Goal: Transaction & Acquisition: Purchase product/service

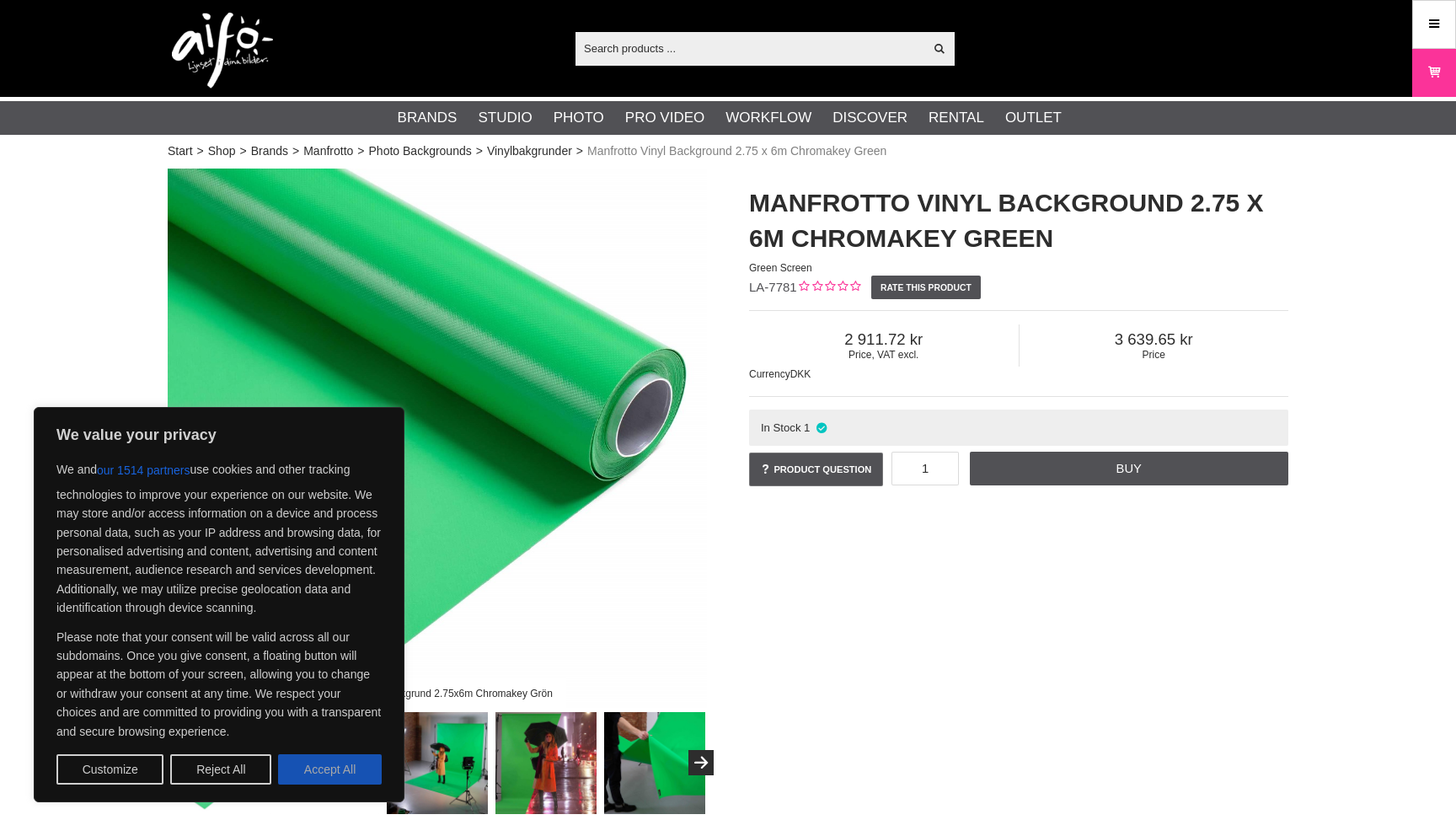
click at [321, 767] on button "Accept All" at bounding box center [330, 769] width 103 height 30
checkbox input "true"
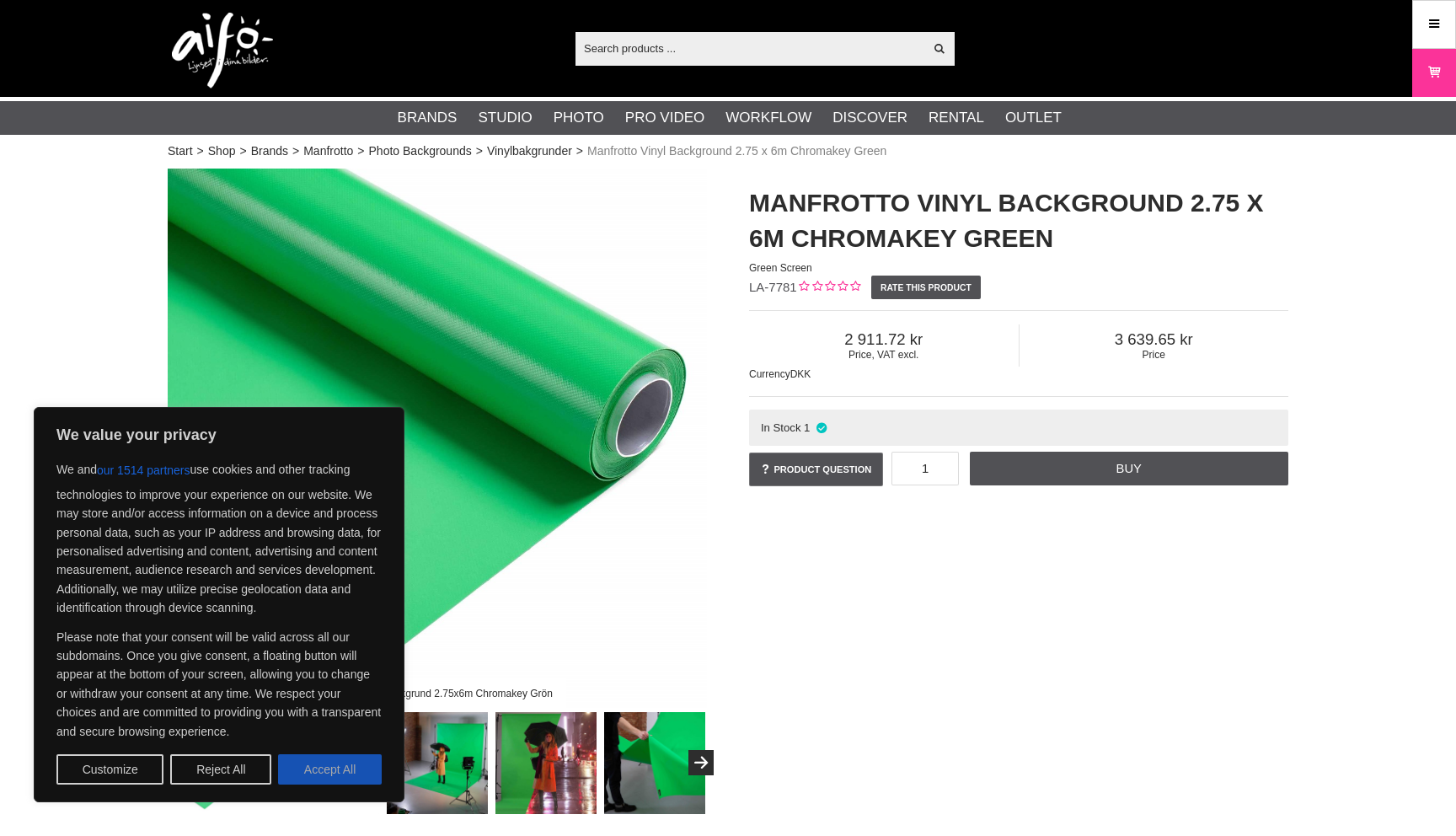
checkbox input "true"
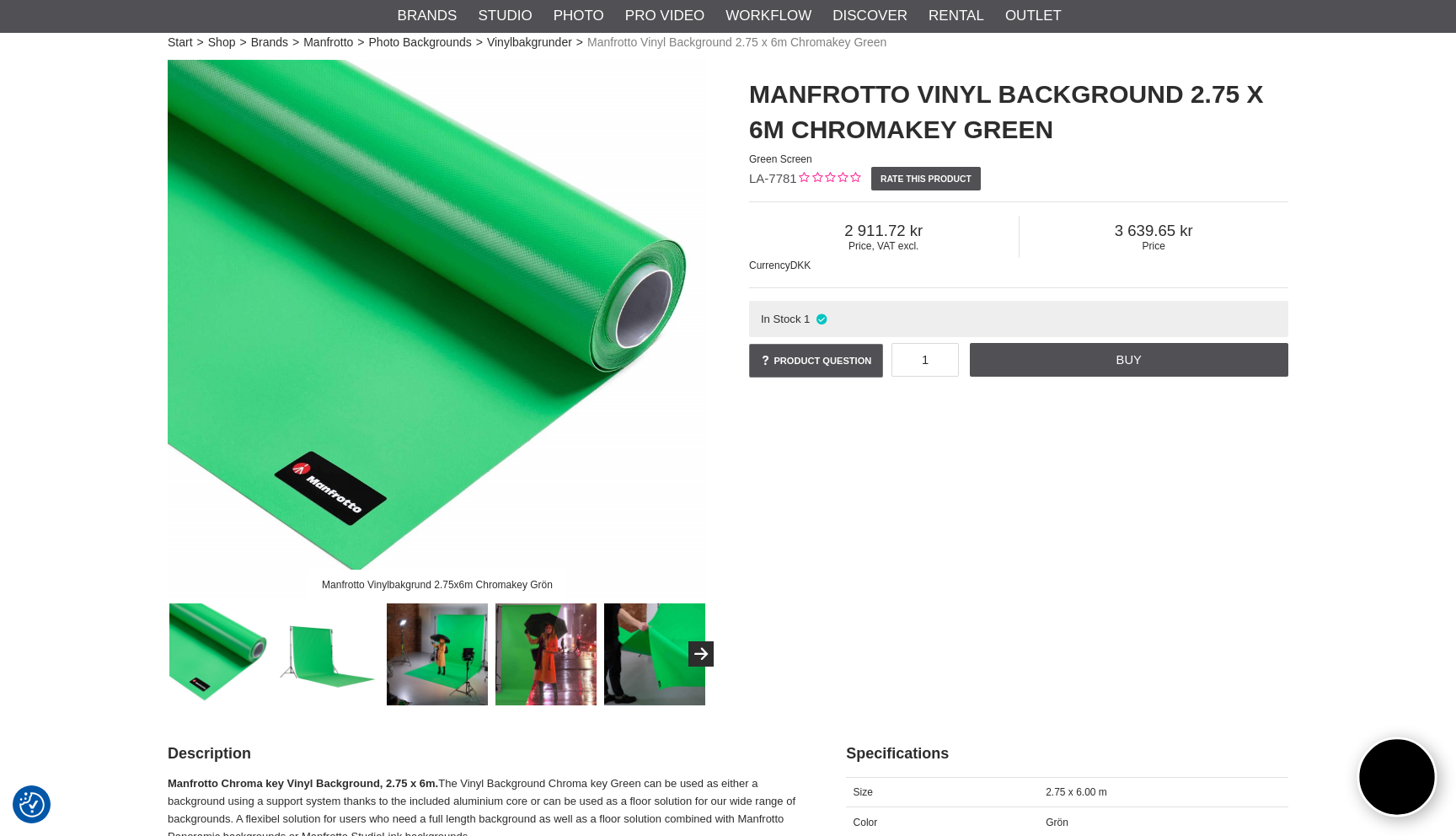
scroll to position [110, 0]
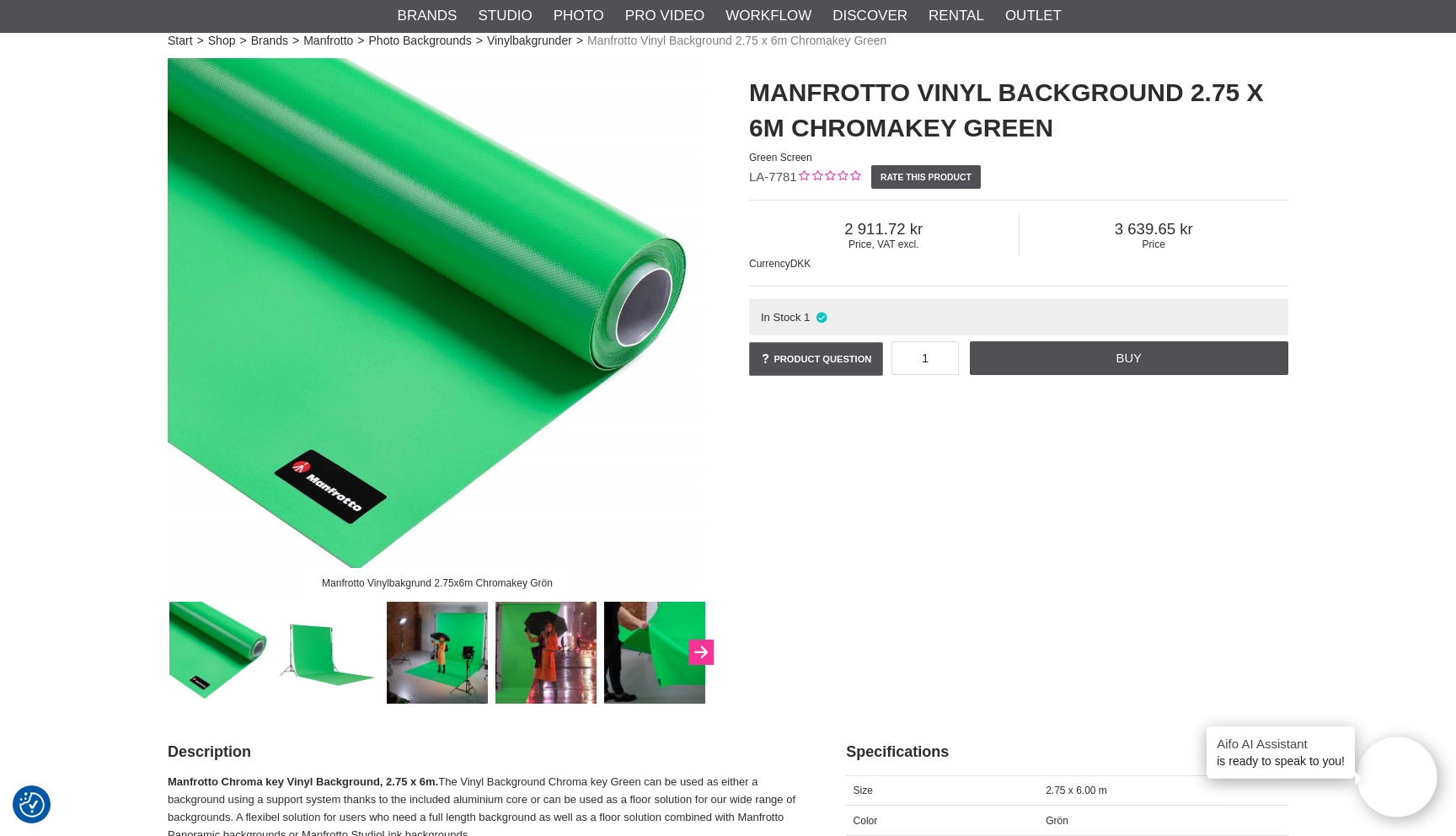
click at [709, 651] on button "Next" at bounding box center [701, 652] width 26 height 26
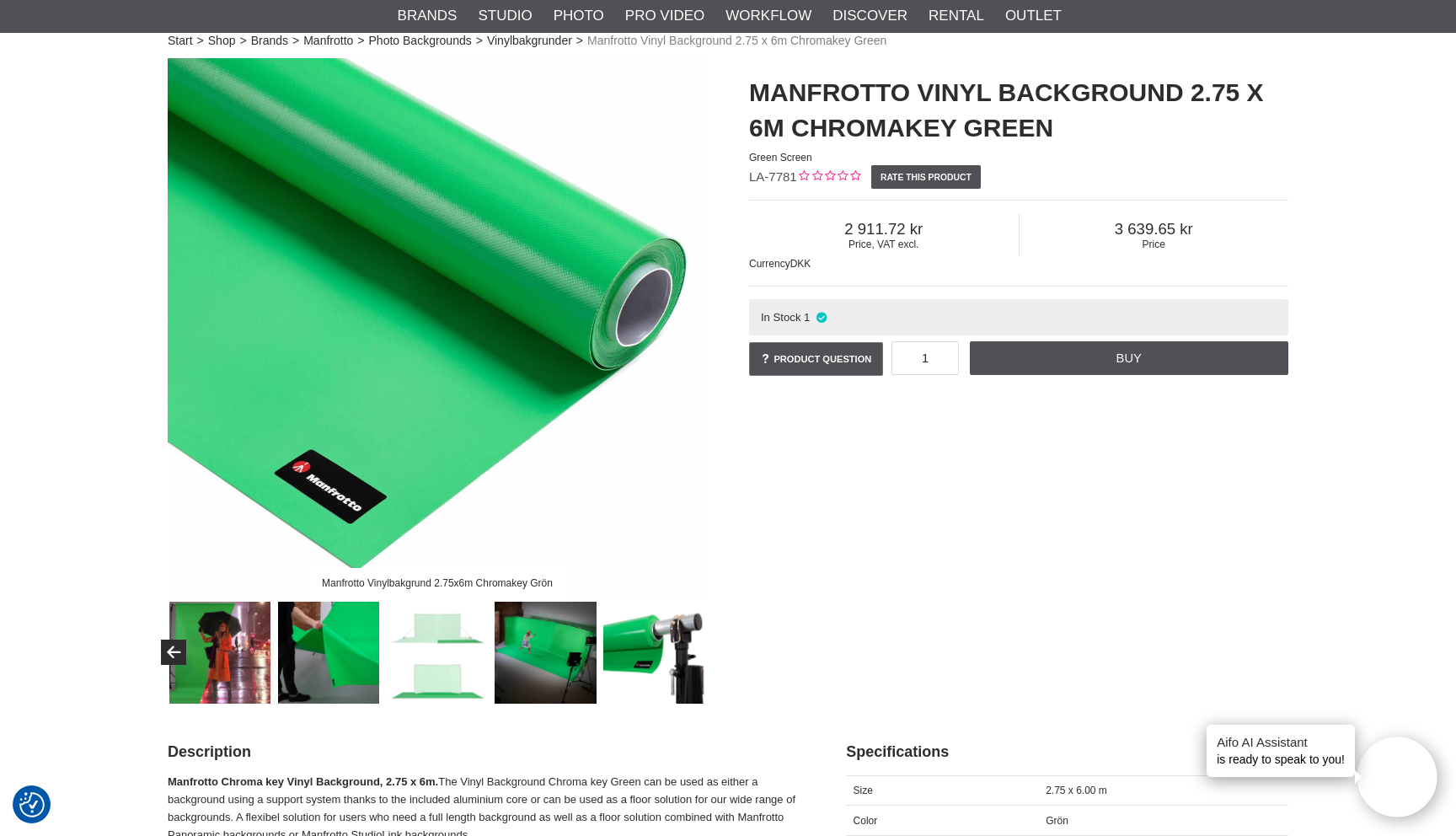
click at [644, 652] on img at bounding box center [654, 652] width 102 height 102
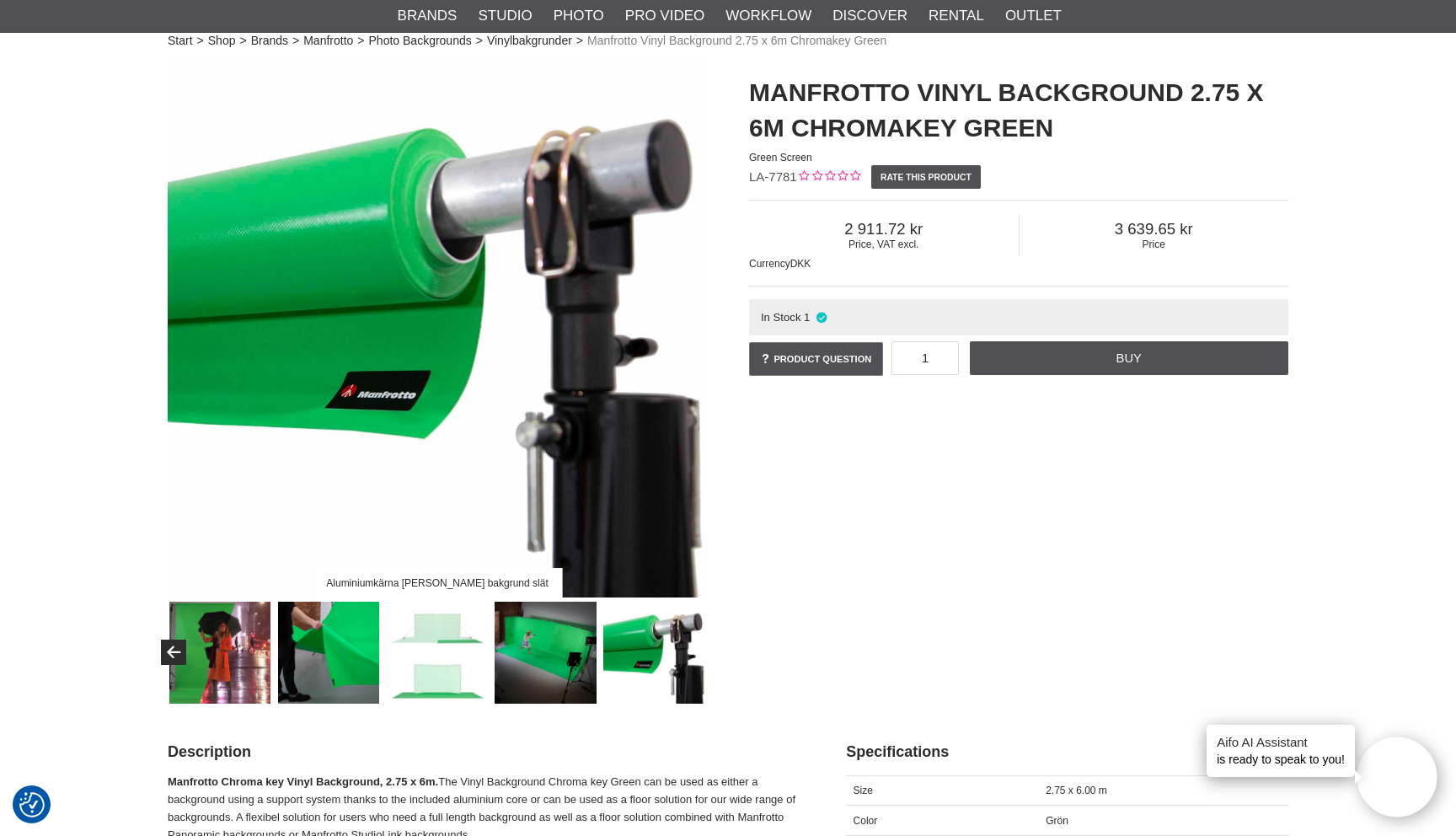
click at [541, 657] on img at bounding box center [545, 652] width 102 height 102
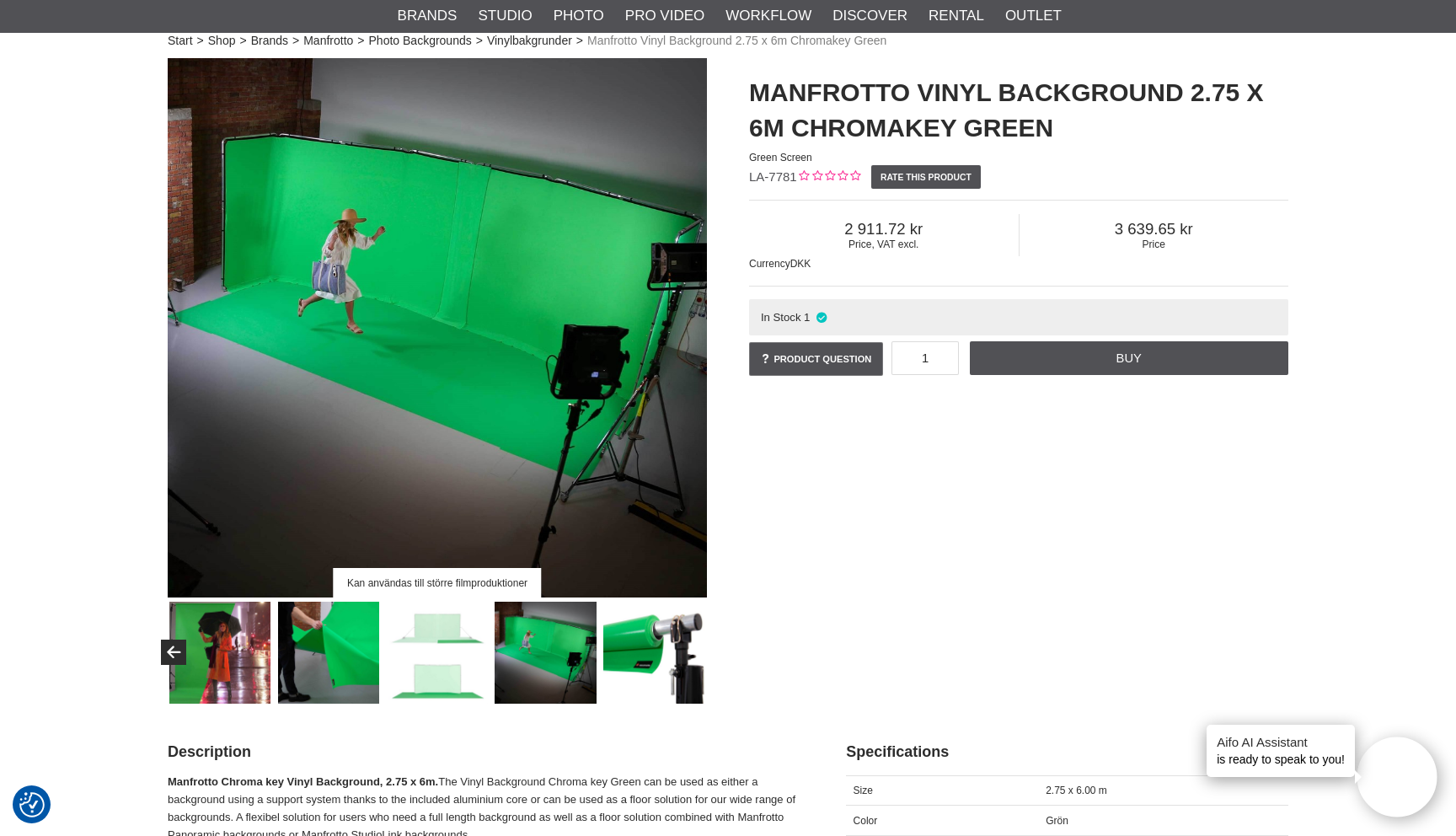
click at [449, 665] on img at bounding box center [438, 652] width 102 height 102
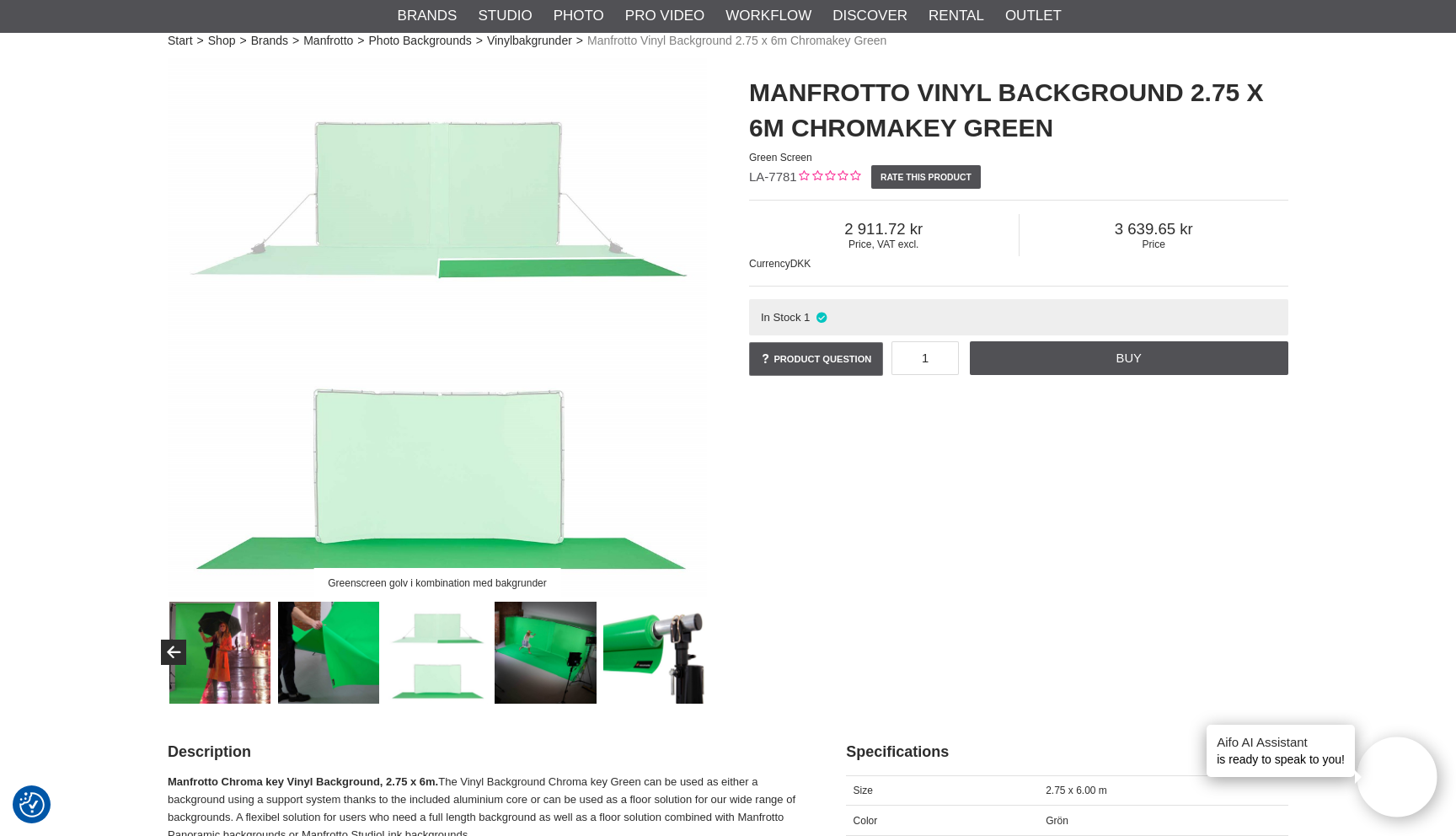
click at [340, 663] on img at bounding box center [329, 652] width 102 height 102
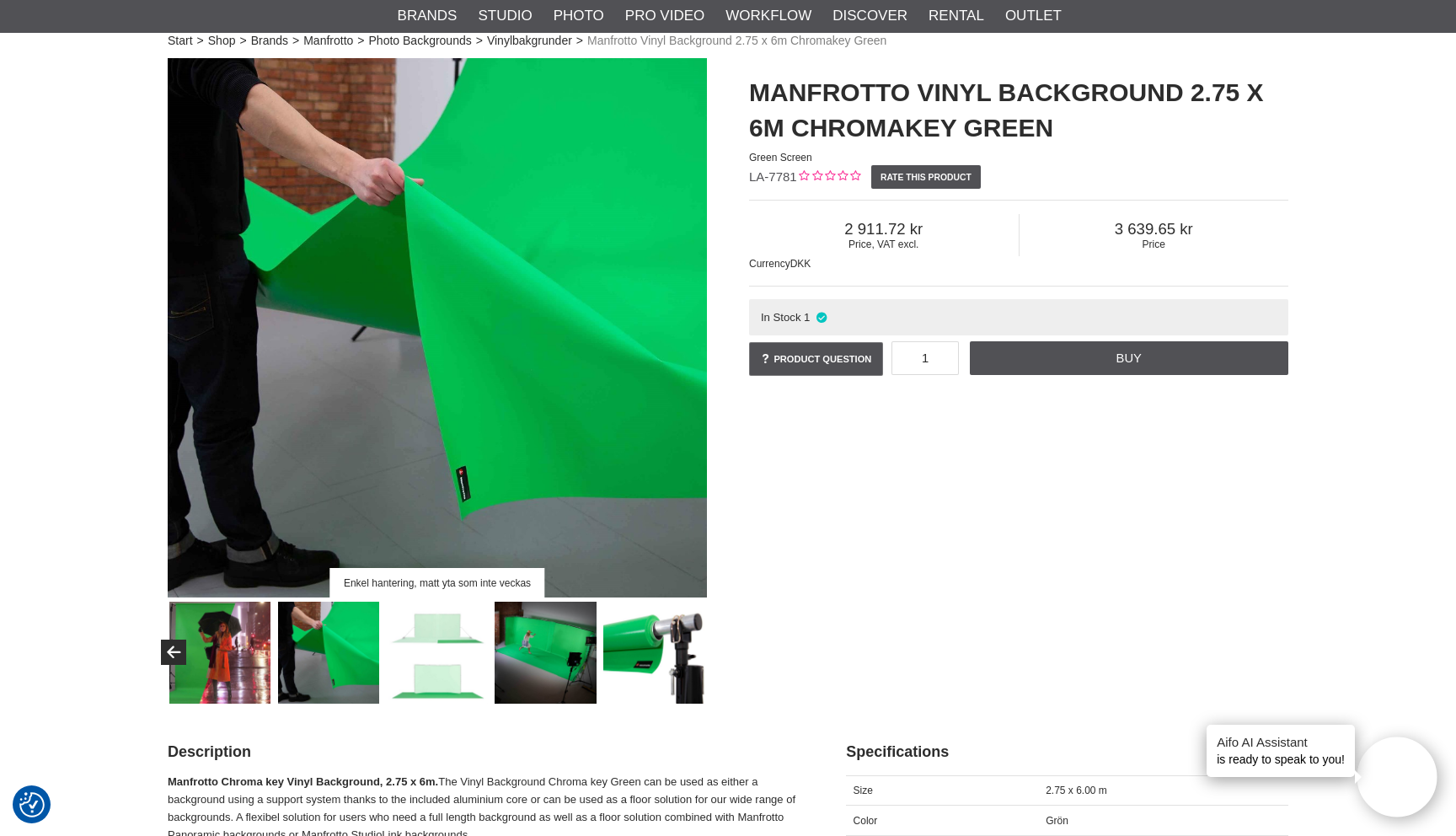
click at [255, 669] on img at bounding box center [220, 652] width 102 height 102
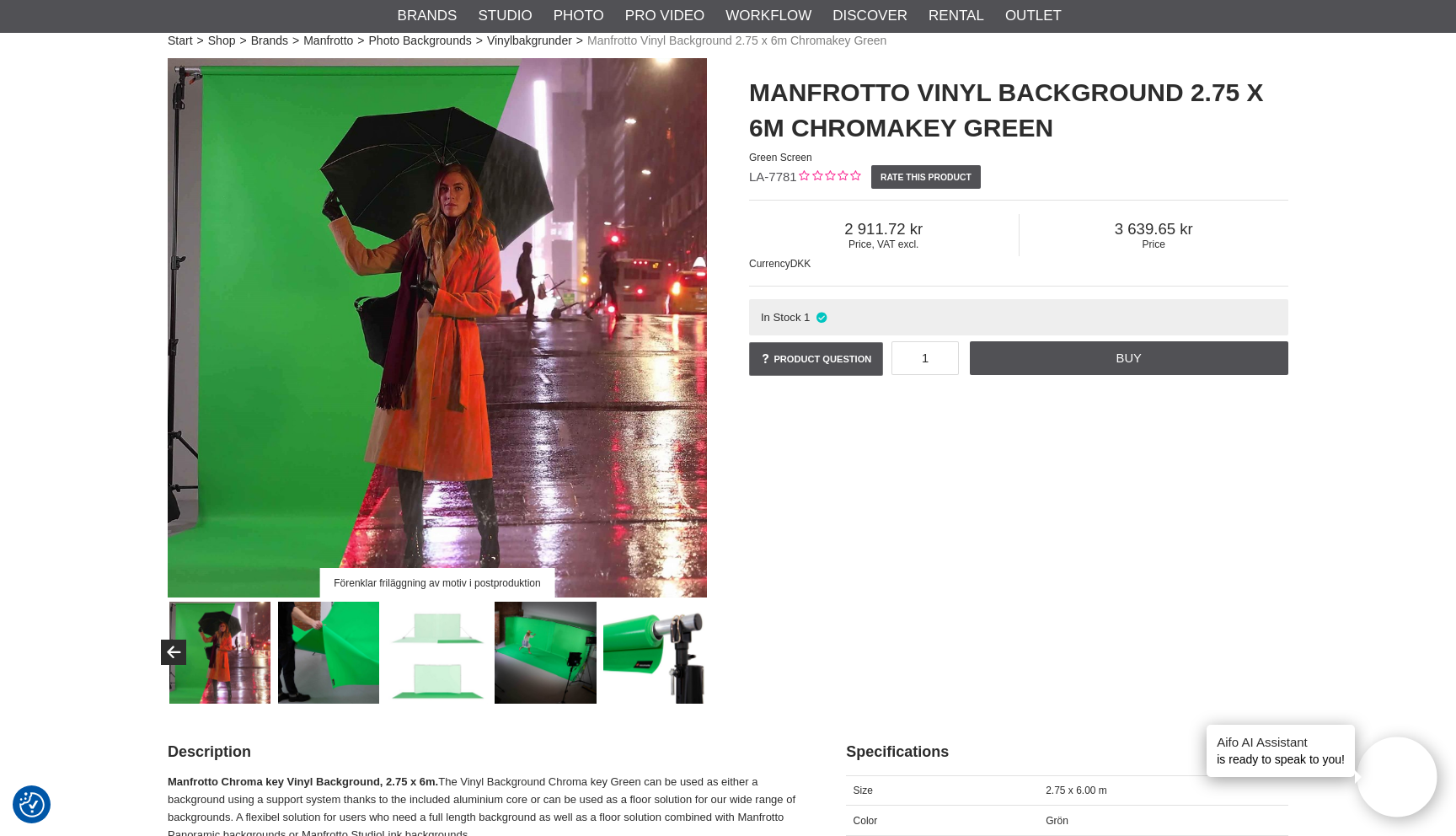
click at [333, 668] on img at bounding box center [329, 652] width 102 height 102
